Goal: Transaction & Acquisition: Purchase product/service

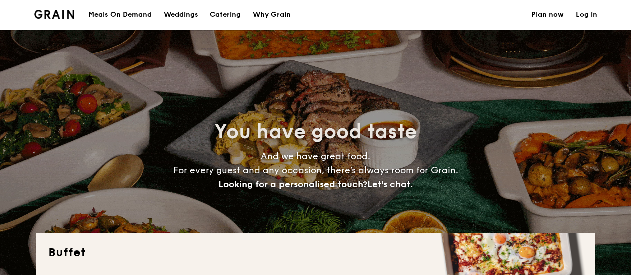
select select
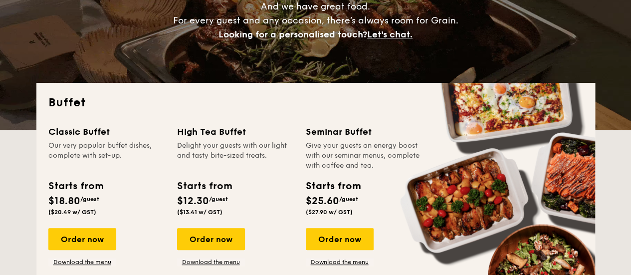
scroll to position [200, 0]
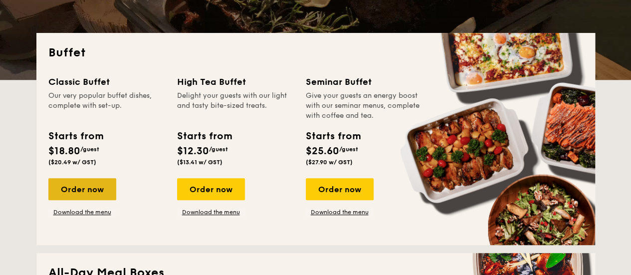
click at [92, 193] on div "Order now" at bounding box center [82, 189] width 68 height 22
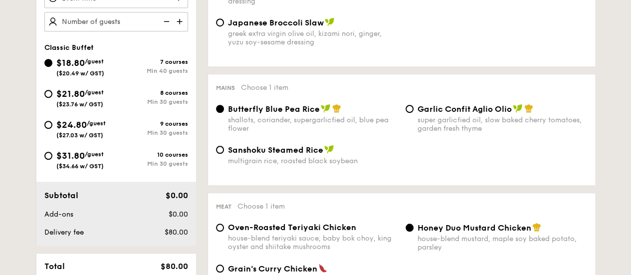
scroll to position [399, 0]
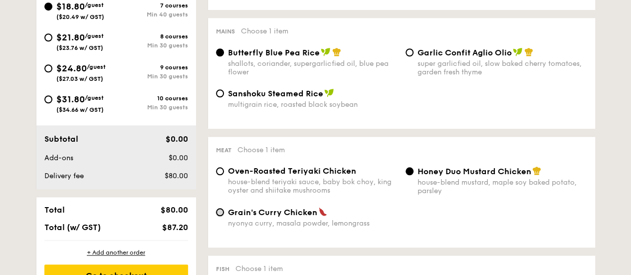
click at [220, 211] on input "Grain's [PERSON_NAME] Chicken nyonya [PERSON_NAME], masala powder, lemongrass" at bounding box center [220, 212] width 8 height 8
radio input "true"
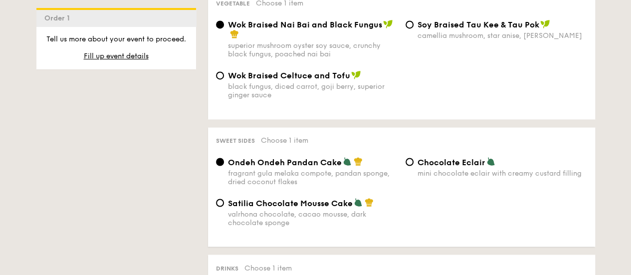
scroll to position [798, 0]
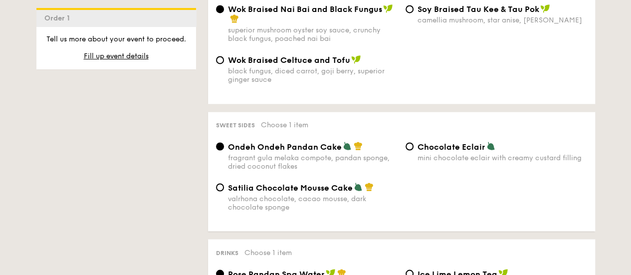
click at [412, 156] on div "Chocolate Eclair mini chocolate eclair with creamy custard filling" at bounding box center [497, 151] width 190 height 20
click at [411, 150] on input "Chocolate Eclair mini chocolate eclair with creamy custard filling" at bounding box center [410, 146] width 8 height 8
radio input "true"
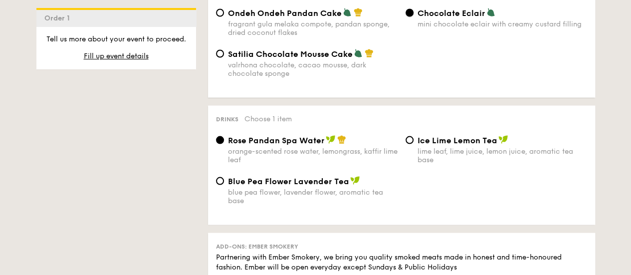
scroll to position [948, 0]
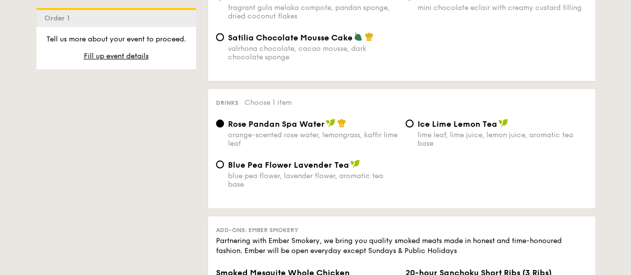
click at [412, 134] on div "Ice Lime Lemon Tea lime leaf, lime juice, lemon juice, aromatic tea base" at bounding box center [497, 133] width 190 height 29
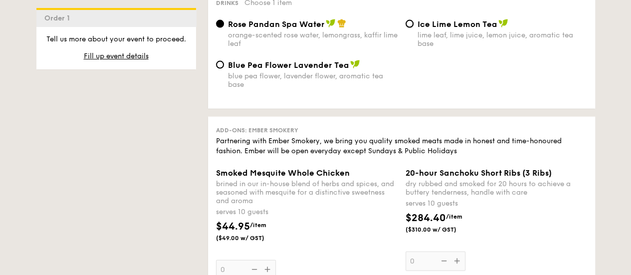
drag, startPoint x: 407, startPoint y: 30, endPoint x: 416, endPoint y: 41, distance: 14.2
click at [408, 28] on input "Ice Lime Lemon Tea lime leaf, lime juice, lemon juice, aromatic tea base" at bounding box center [410, 24] width 8 height 8
radio input "true"
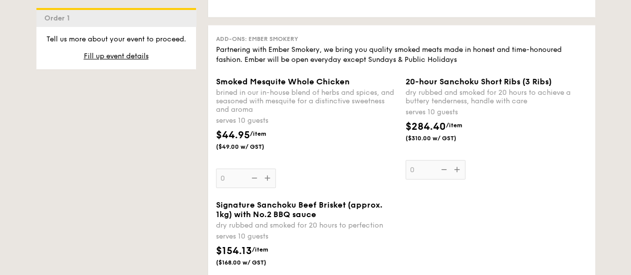
scroll to position [1197, 0]
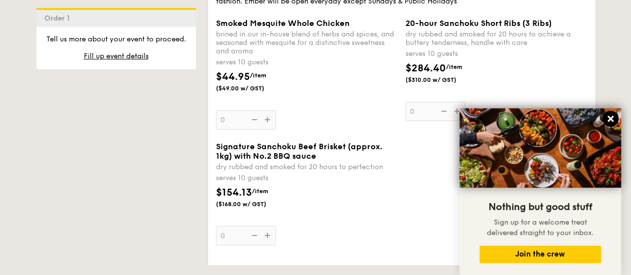
click at [615, 118] on icon at bounding box center [610, 118] width 9 height 9
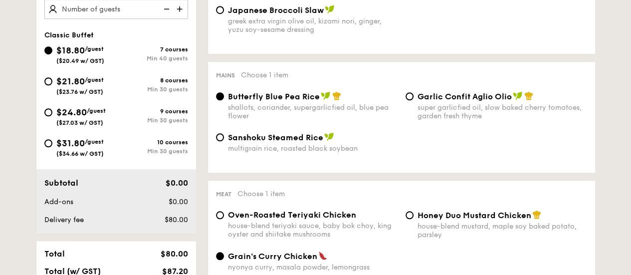
scroll to position [299, 0]
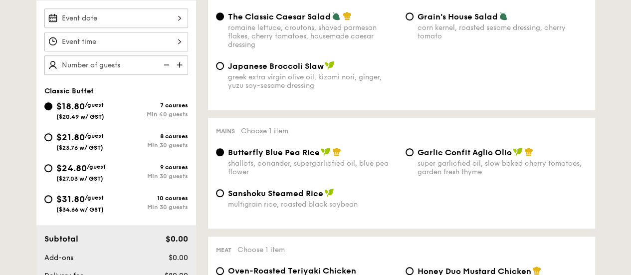
click at [181, 68] on img at bounding box center [180, 64] width 15 height 19
type input "40 guests"
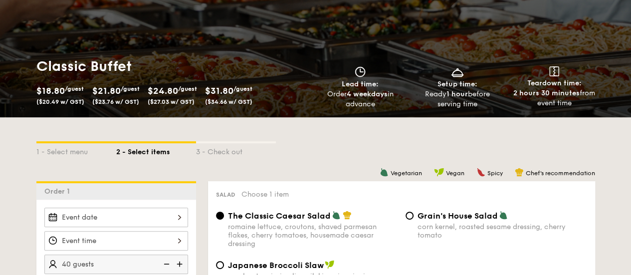
scroll to position [100, 0]
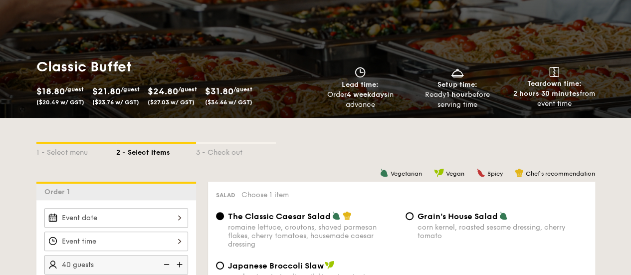
select select
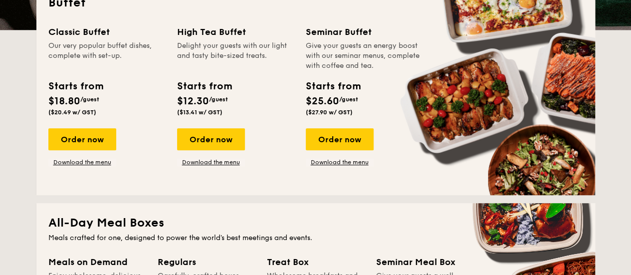
scroll to position [449, 0]
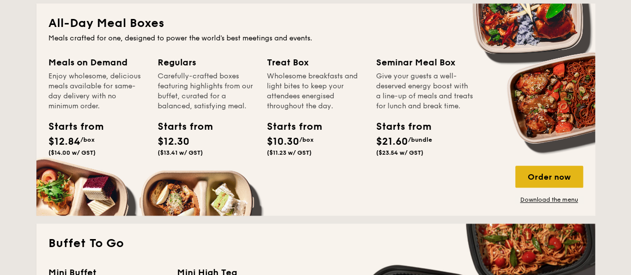
click at [556, 178] on div "Order now" at bounding box center [549, 177] width 68 height 22
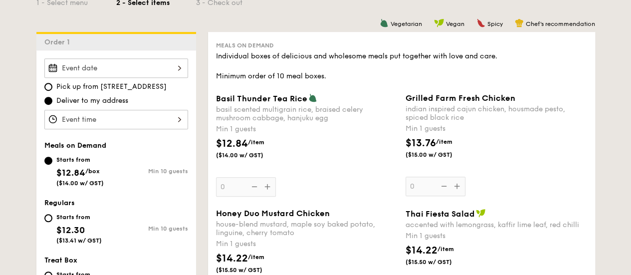
scroll to position [299, 0]
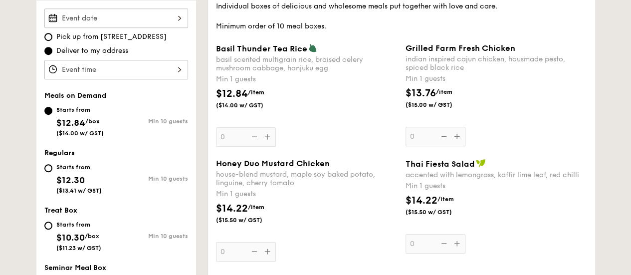
click at [458, 140] on div "Grilled Farm Fresh Chicken indian inspired cajun chicken, housmade pesto, spice…" at bounding box center [497, 94] width 182 height 103
click at [458, 140] on input "0" at bounding box center [436, 136] width 60 height 19
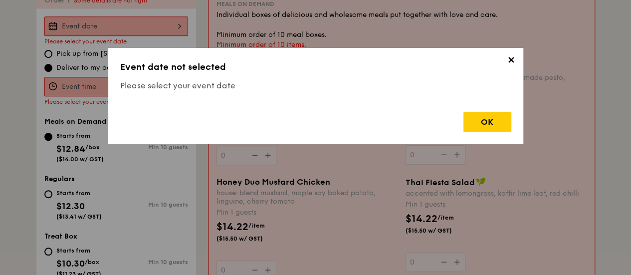
click at [458, 140] on div "✕ Event date not selected Please select your event date OK" at bounding box center [315, 96] width 415 height 96
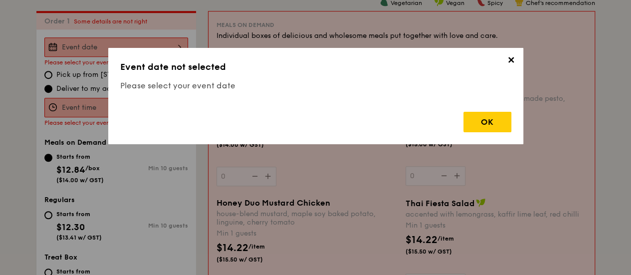
scroll to position [266, 0]
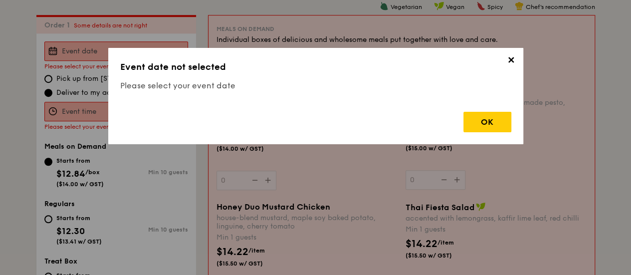
click at [508, 56] on span "✕" at bounding box center [511, 62] width 14 height 14
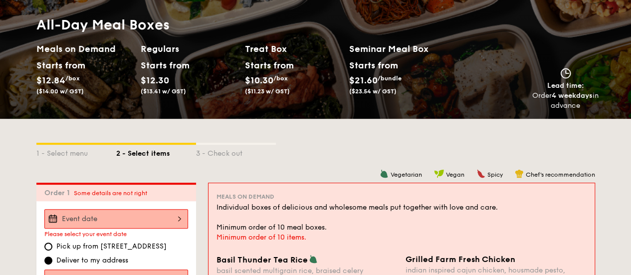
scroll to position [0, 0]
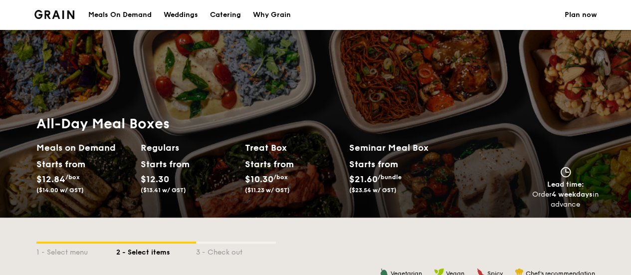
click at [270, 167] on div "Starts from" at bounding box center [267, 164] width 44 height 15
click at [274, 163] on div "Starts from" at bounding box center [267, 164] width 44 height 15
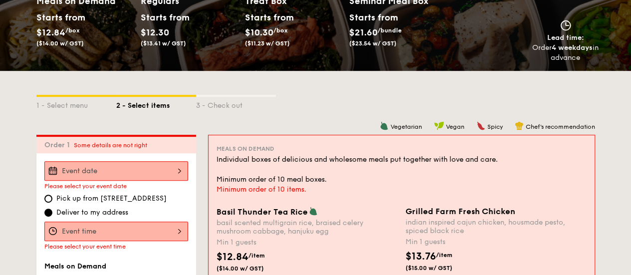
scroll to position [150, 0]
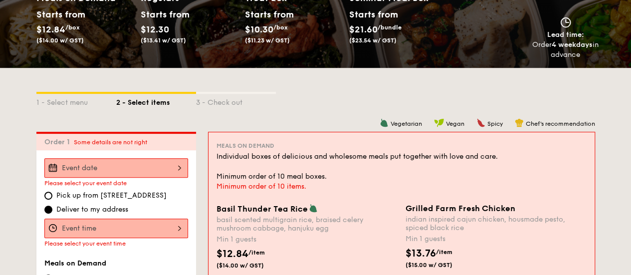
select select
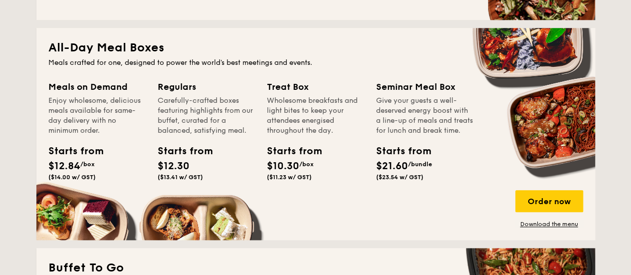
scroll to position [421, 0]
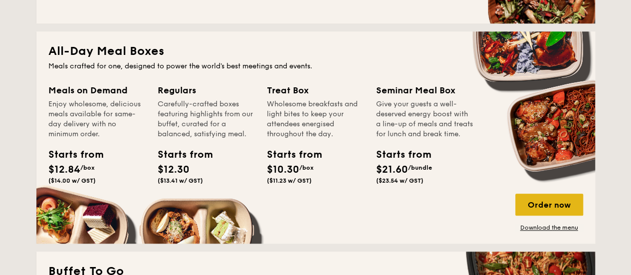
click at [550, 202] on div "Order now" at bounding box center [549, 205] width 68 height 22
